Goal: Communication & Community: Participate in discussion

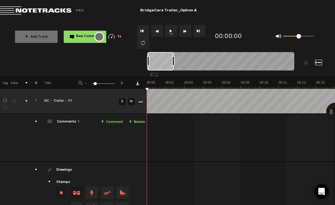
click at [171, 32] on button "1x" at bounding box center [171, 31] width 12 height 12
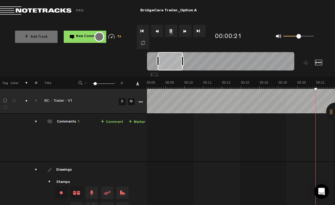
scroll to position [0, 151]
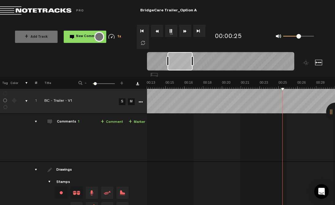
click at [171, 32] on button "1x" at bounding box center [171, 31] width 12 height 12
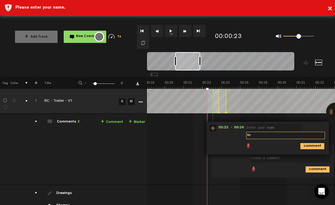
type textarea "W"
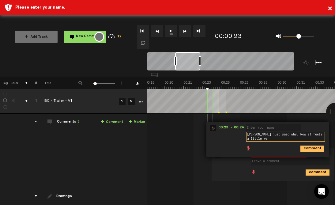
scroll to position [1, 0]
type textarea "[PERSON_NAME] just said why. Now it feels a little weird to say it again."
click at [307, 147] on icon "comment" at bounding box center [312, 148] width 24 height 6
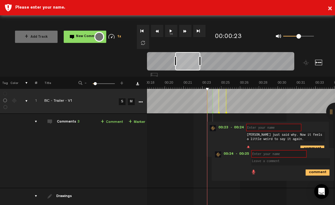
click at [272, 155] on input "text" at bounding box center [278, 153] width 55 height 7
click at [265, 131] on input "text" at bounding box center [273, 127] width 55 height 7
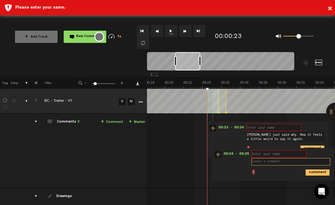
scroll to position [0, 0]
click at [256, 128] on input "text" at bounding box center [273, 127] width 55 height 7
type textarea "J"
click at [311, 146] on icon "comment" at bounding box center [312, 148] width 24 height 6
click at [282, 129] on input "text" at bounding box center [273, 127] width 55 height 7
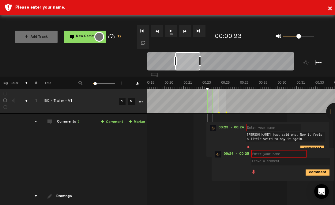
click at [282, 129] on input "text" at bounding box center [273, 127] width 55 height 7
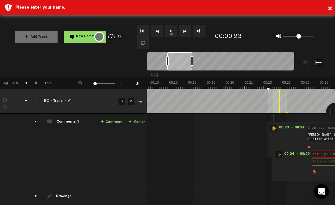
scroll to position [0, 220]
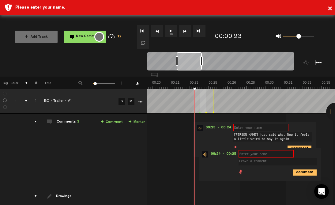
click at [306, 153] on span at bounding box center [278, 158] width 81 height 12
click at [263, 162] on textarea at bounding box center [277, 161] width 79 height 7
click at [259, 155] on input "text" at bounding box center [265, 153] width 55 height 7
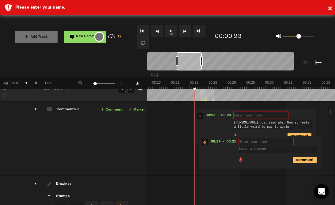
click at [244, 142] on input "text" at bounding box center [265, 141] width 55 height 7
click at [244, 150] on textarea at bounding box center [277, 149] width 79 height 7
click at [244, 151] on textarea at bounding box center [277, 149] width 79 height 7
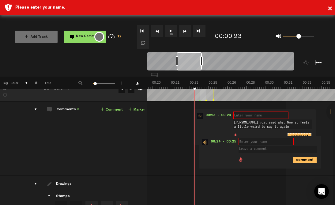
click at [288, 134] on icon "comment" at bounding box center [299, 136] width 24 height 6
click at [264, 115] on input "text" at bounding box center [260, 114] width 55 height 7
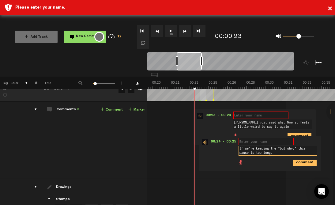
type textarea "If we're keeping the "but why," this pause is too long."
click at [297, 163] on icon "comment" at bounding box center [305, 162] width 24 height 6
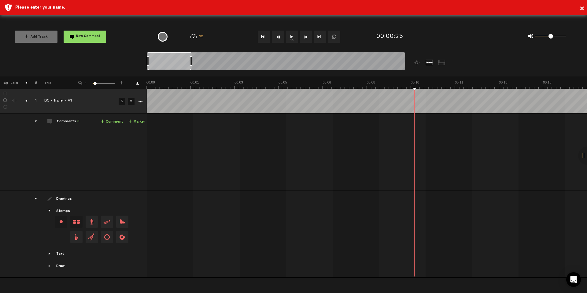
click at [70, 119] on div "Comments 3" at bounding box center [68, 121] width 23 height 5
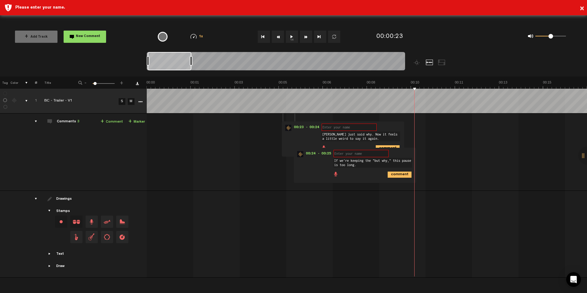
click at [334, 126] on input "text" at bounding box center [349, 127] width 55 height 7
click at [334, 155] on input "text" at bounding box center [361, 153] width 55 height 7
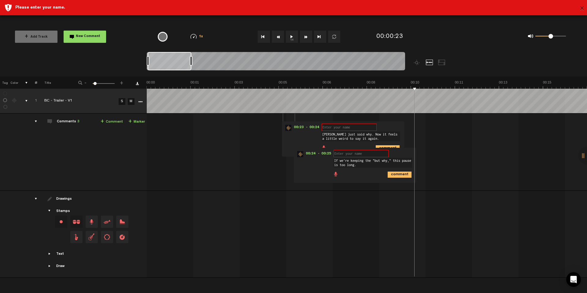
click at [334, 6] on button "×" at bounding box center [582, 9] width 5 height 12
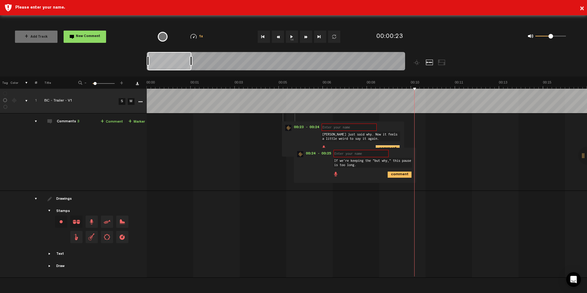
click at [334, 147] on icon "comment" at bounding box center [388, 148] width 24 height 6
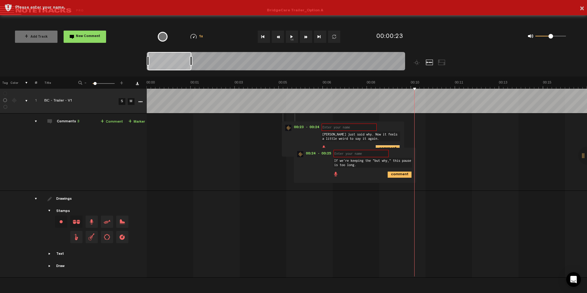
click at [334, 147] on icon "comment" at bounding box center [388, 148] width 24 height 6
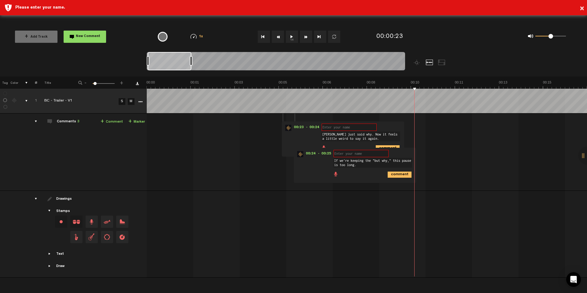
click at [334, 156] on input "text" at bounding box center [361, 153] width 55 height 7
click at [62, 119] on div "Comments 3" at bounding box center [68, 121] width 23 height 5
click at [120, 144] on td "Comments 3 + Comment + Marker" at bounding box center [92, 152] width 110 height 77
click at [334, 147] on icon "comment" at bounding box center [388, 148] width 24 height 6
click at [334, 125] on input "text" at bounding box center [349, 127] width 55 height 7
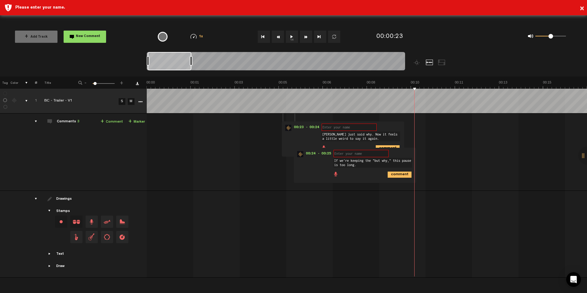
click at [334, 125] on input "text" at bounding box center [349, 127] width 55 height 7
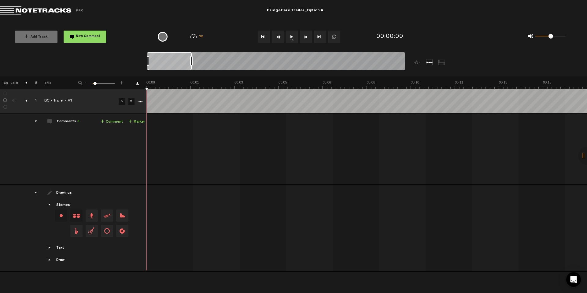
click at [65, 123] on div "Comments 3" at bounding box center [68, 121] width 23 height 5
click at [65, 121] on div "Comments 3" at bounding box center [68, 121] width 23 height 5
click at [76, 121] on div "Comments 3" at bounding box center [68, 121] width 23 height 5
click at [52, 122] on td "Comments 3 + Comment + Marker" at bounding box center [92, 149] width 110 height 71
click at [49, 122] on span at bounding box center [49, 121] width 5 height 5
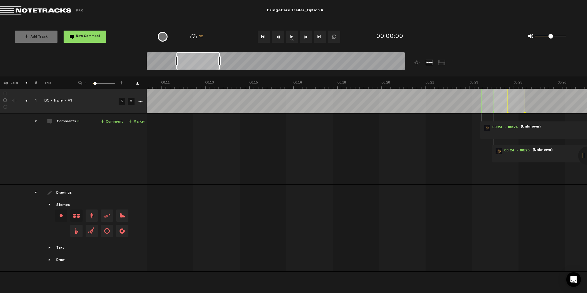
scroll to position [0, 330]
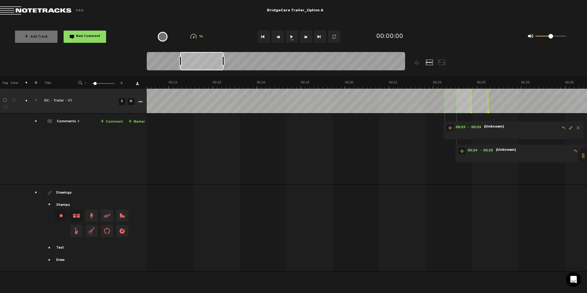
click at [573, 129] on span "Edit comment" at bounding box center [571, 128] width 7 height 4
click at [518, 126] on input "text" at bounding box center [511, 127] width 55 height 7
type input "Julia"
click at [552, 148] on icon "comment" at bounding box center [550, 146] width 24 height 6
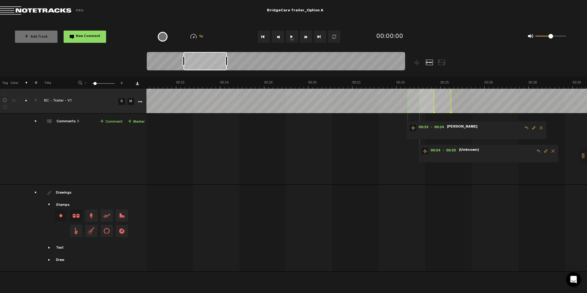
scroll to position [0, 441]
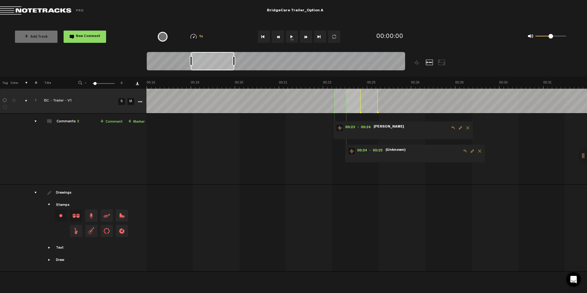
click at [473, 151] on span "Edit comment" at bounding box center [472, 151] width 7 height 4
click at [412, 152] on input "text" at bounding box center [412, 150] width 55 height 7
type input "Julia"
click at [406, 160] on textarea at bounding box center [424, 158] width 79 height 7
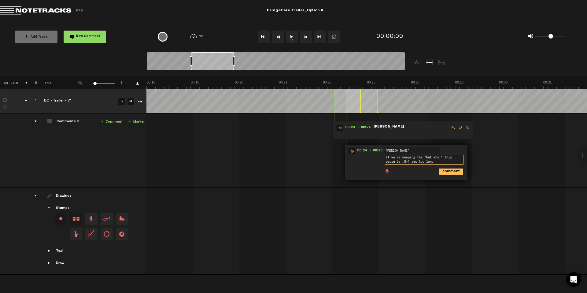
click at [399, 162] on textarea "If we're keeping the "but why," this pause is .5-1 sec too long" at bounding box center [424, 160] width 79 height 10
type textarea "If we're keeping the "but why," this pause feels .5-1 sec too long"
click at [445, 171] on icon "comment" at bounding box center [451, 172] width 24 height 6
click at [460, 127] on span "Edit comment" at bounding box center [460, 128] width 7 height 4
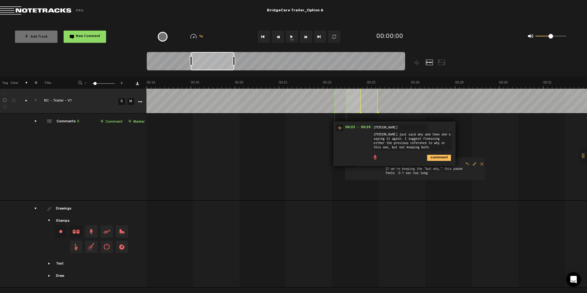
type textarea "Jamee just said why and then she's saying it again. I suggest finessing either …"
click at [437, 157] on icon "comment" at bounding box center [439, 158] width 24 height 6
click at [292, 36] on button "1x" at bounding box center [292, 37] width 12 height 12
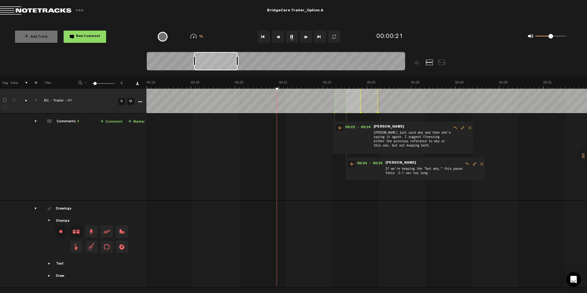
scroll to position [0, 514]
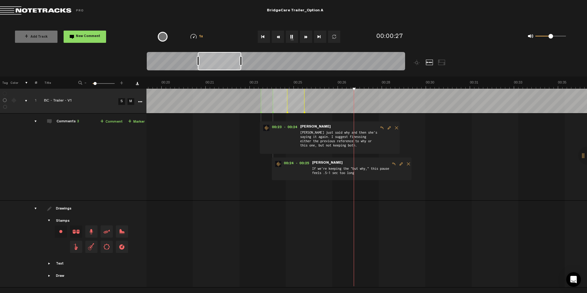
click at [291, 37] on button "1x" at bounding box center [292, 37] width 12 height 12
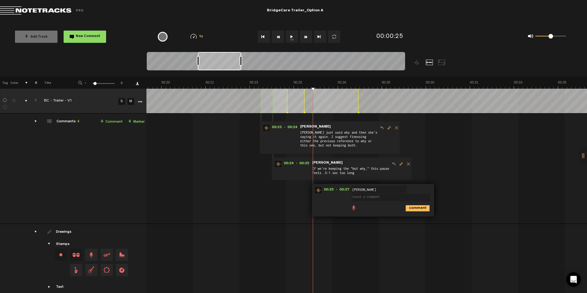
click at [363, 197] on textarea at bounding box center [391, 197] width 79 height 7
type textarea "Too clubby. Need different upbeat music here."
click at [409, 209] on icon "comment" at bounding box center [418, 211] width 24 height 6
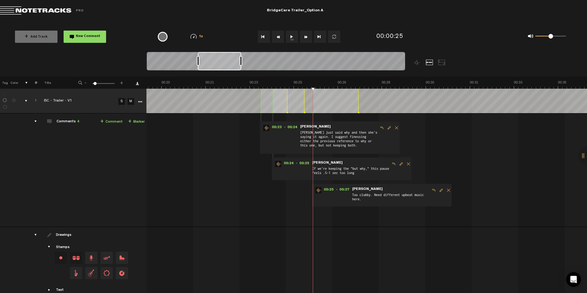
click at [292, 36] on button "1x" at bounding box center [292, 37] width 12 height 12
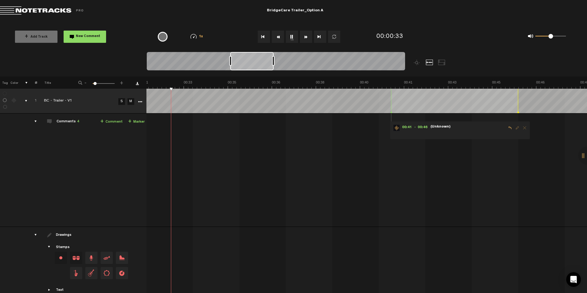
scroll to position [0, 830]
click at [291, 42] on button "1x" at bounding box center [292, 37] width 12 height 12
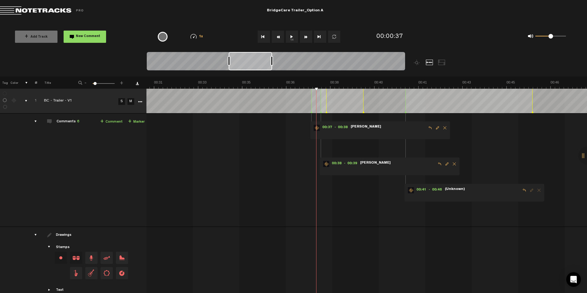
click at [434, 128] on span "Edit comment" at bounding box center [437, 128] width 7 height 4
type textarea "Remove k-12 references, such as a school bell."
click at [405, 147] on icon "comment" at bounding box center [417, 148] width 24 height 6
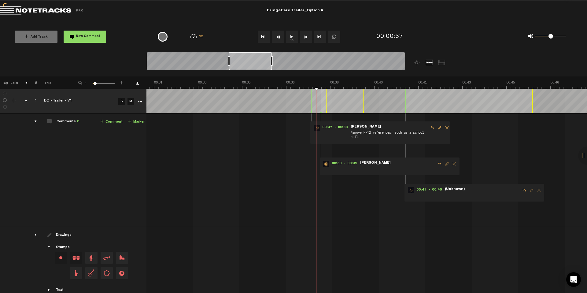
click at [451, 165] on span "Delete comment" at bounding box center [454, 164] width 7 height 4
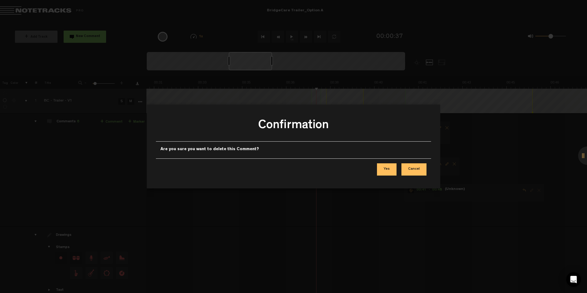
click at [393, 171] on button "Yes" at bounding box center [387, 169] width 20 height 12
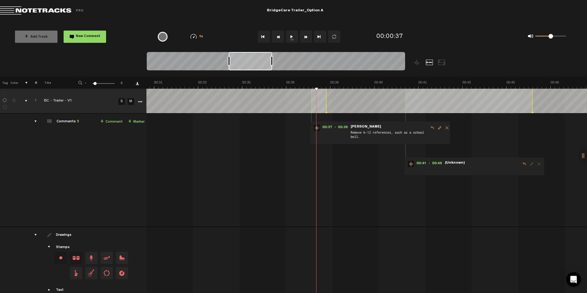
click at [536, 165] on span "Delete comment" at bounding box center [539, 164] width 7 height 4
click at [445, 167] on span at bounding box center [483, 169] width 76 height 7
click at [292, 37] on button "1x" at bounding box center [292, 37] width 12 height 12
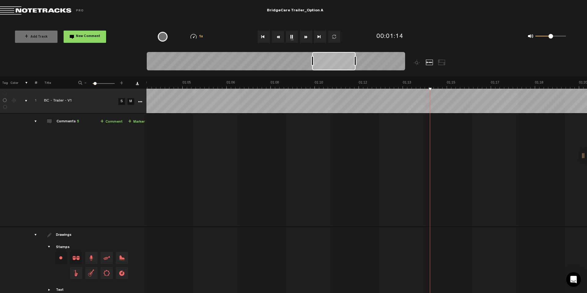
scroll to position [0, 1757]
click at [290, 35] on button "1x" at bounding box center [292, 37] width 12 height 12
click at [89, 39] on button "New Comment" at bounding box center [85, 37] width 43 height 12
type textarea """
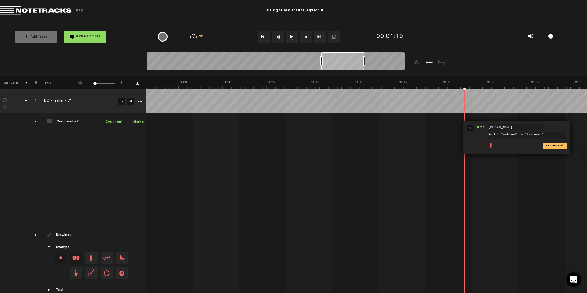
type textarea "Switch "watched" to "listened""
click at [553, 147] on icon "comment" at bounding box center [555, 146] width 24 height 6
click at [293, 39] on button "1x" at bounding box center [292, 37] width 12 height 12
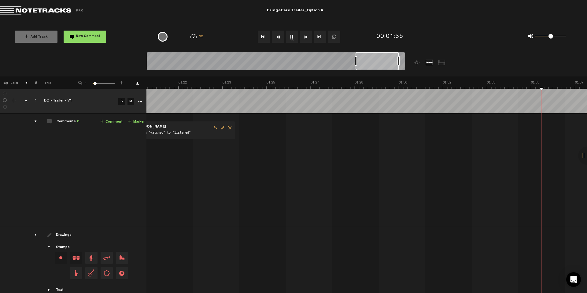
scroll to position [0, 2305]
